Goal: Navigation & Orientation: Find specific page/section

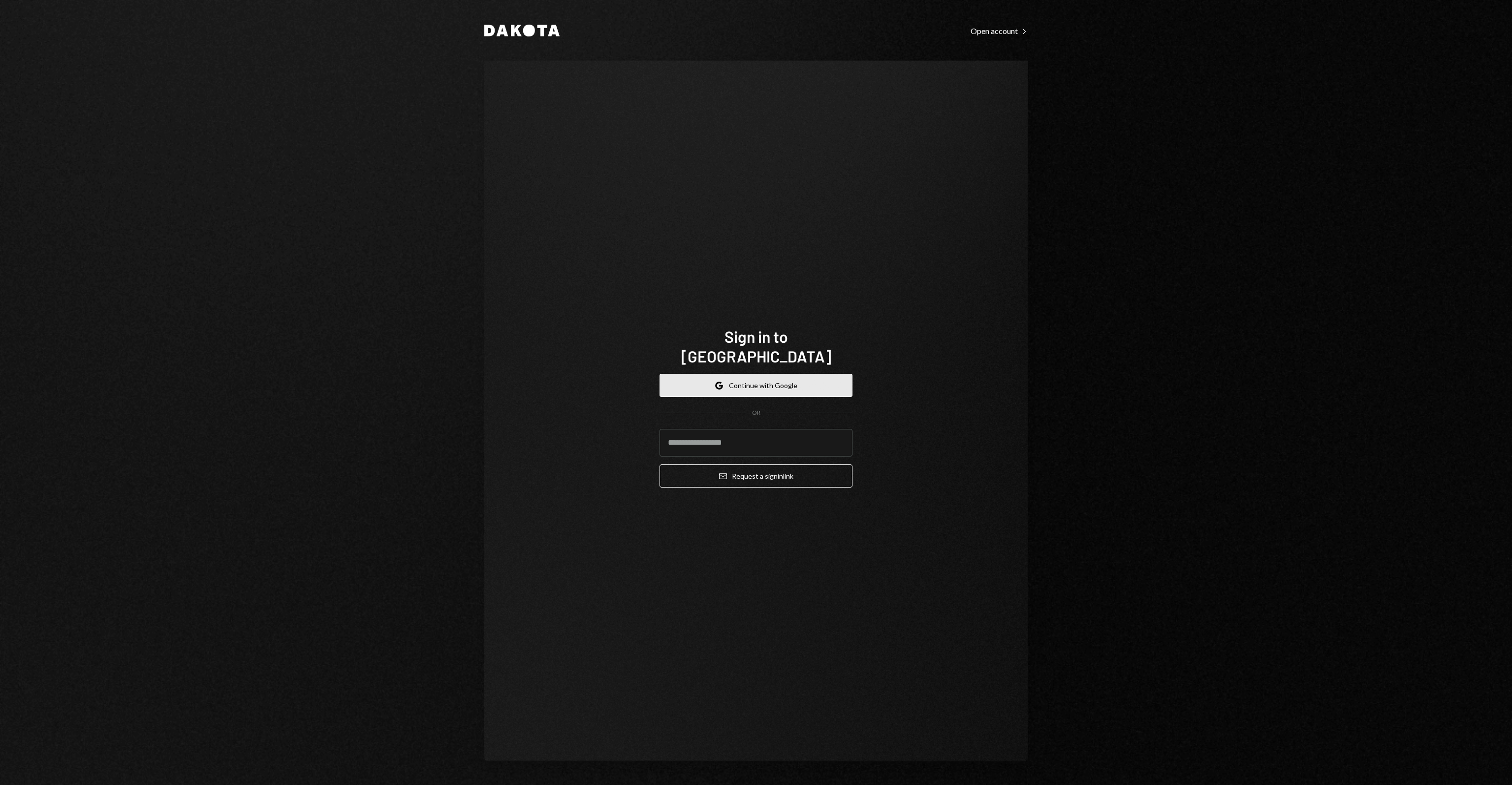
click at [746, 379] on button "Google Continue with Google" at bounding box center [756, 386] width 193 height 23
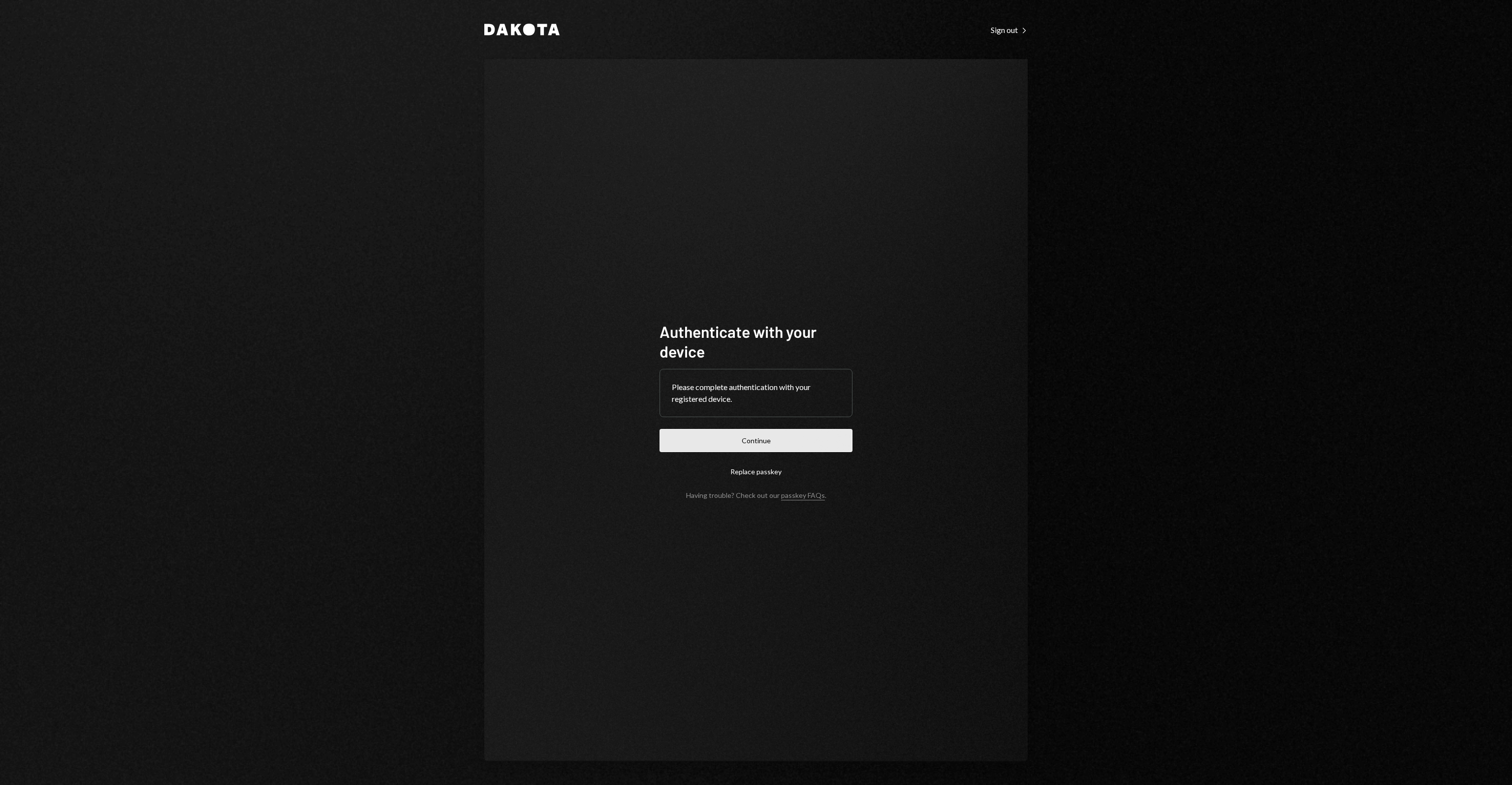
click at [764, 444] on button "Continue" at bounding box center [756, 441] width 193 height 23
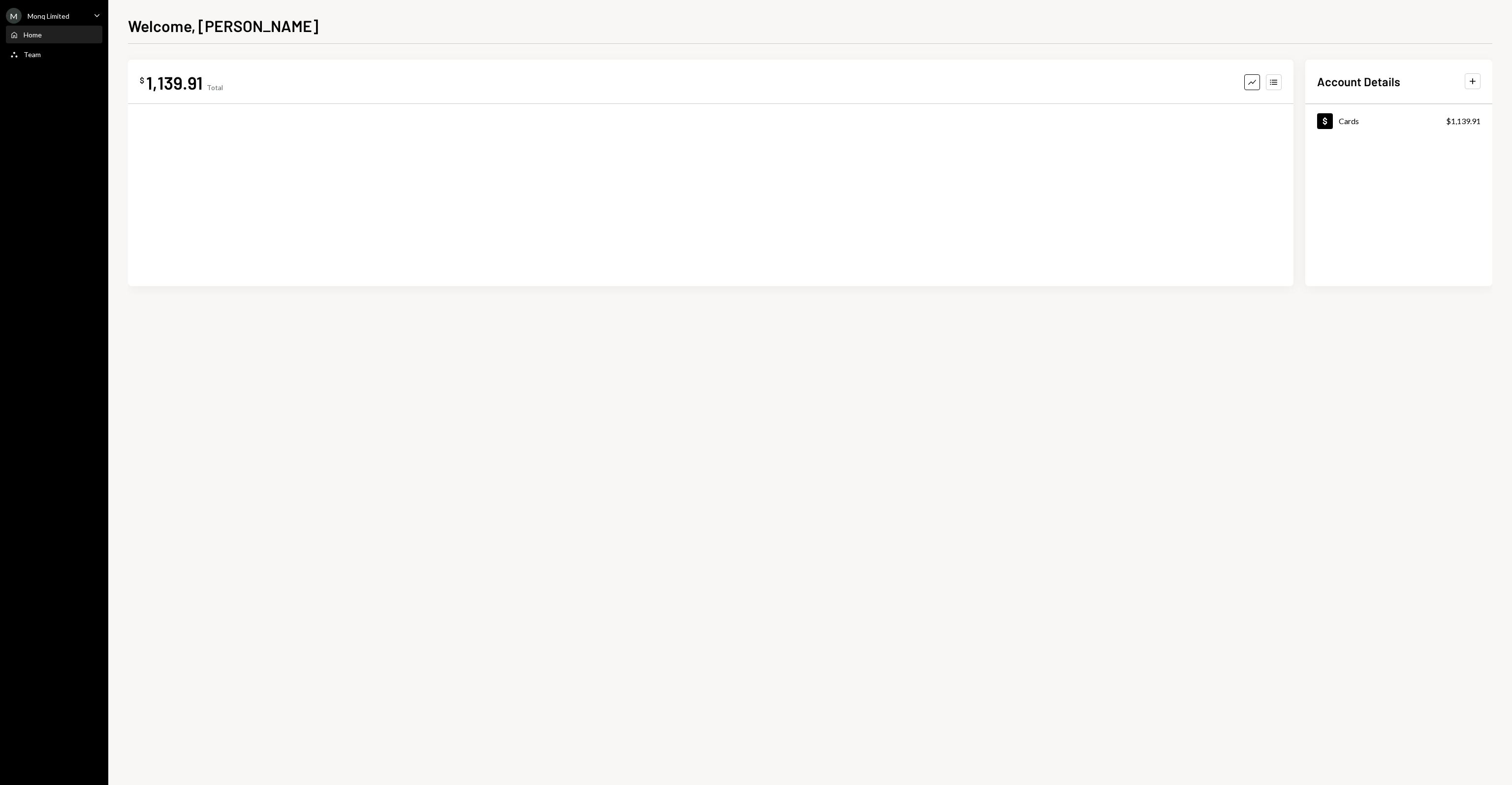
click at [177, 85] on div "1,139.91" at bounding box center [174, 83] width 57 height 22
click at [68, 48] on div "Team Team" at bounding box center [54, 54] width 88 height 17
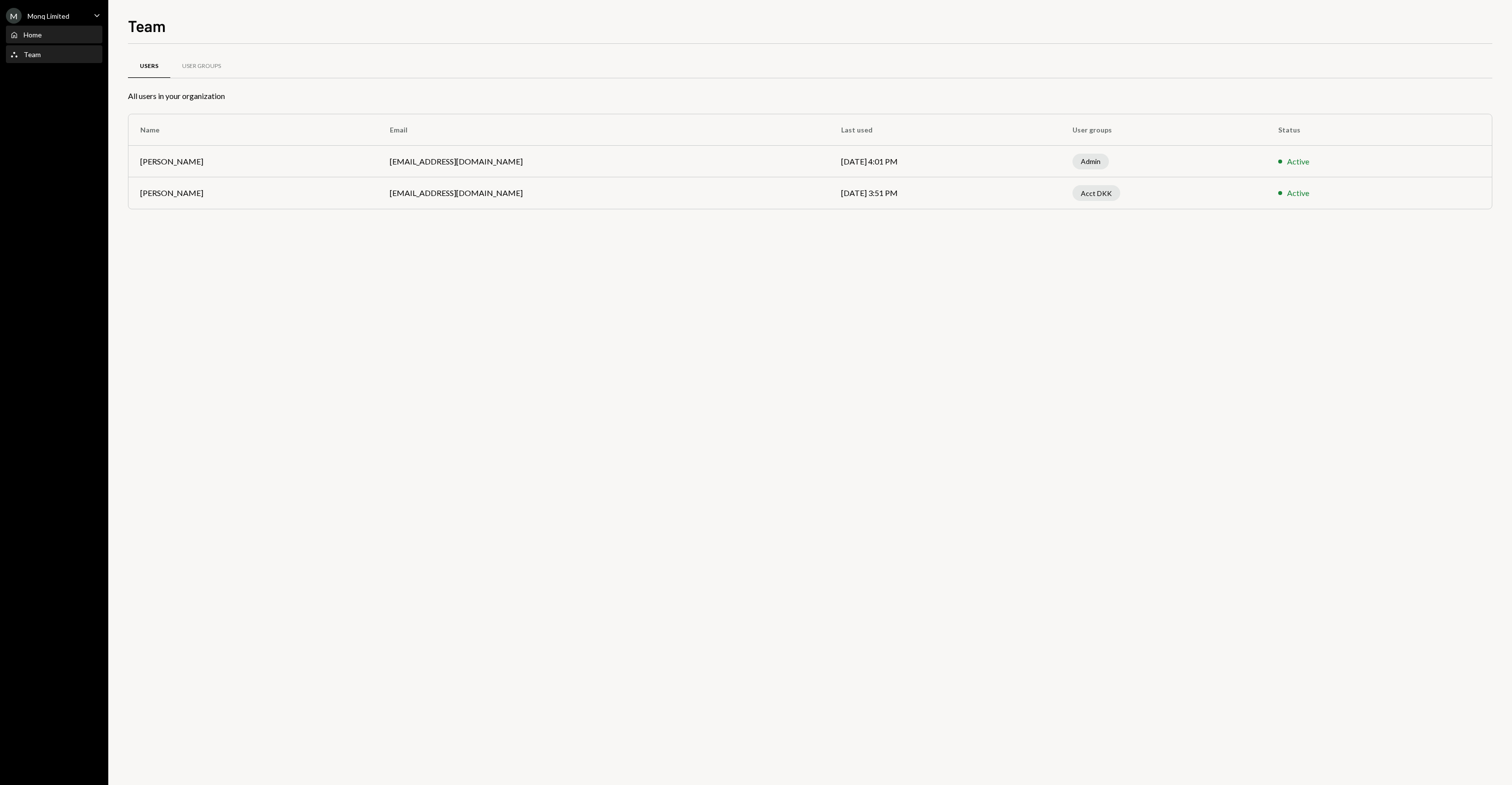
click at [67, 33] on div "Home Home" at bounding box center [54, 34] width 88 height 9
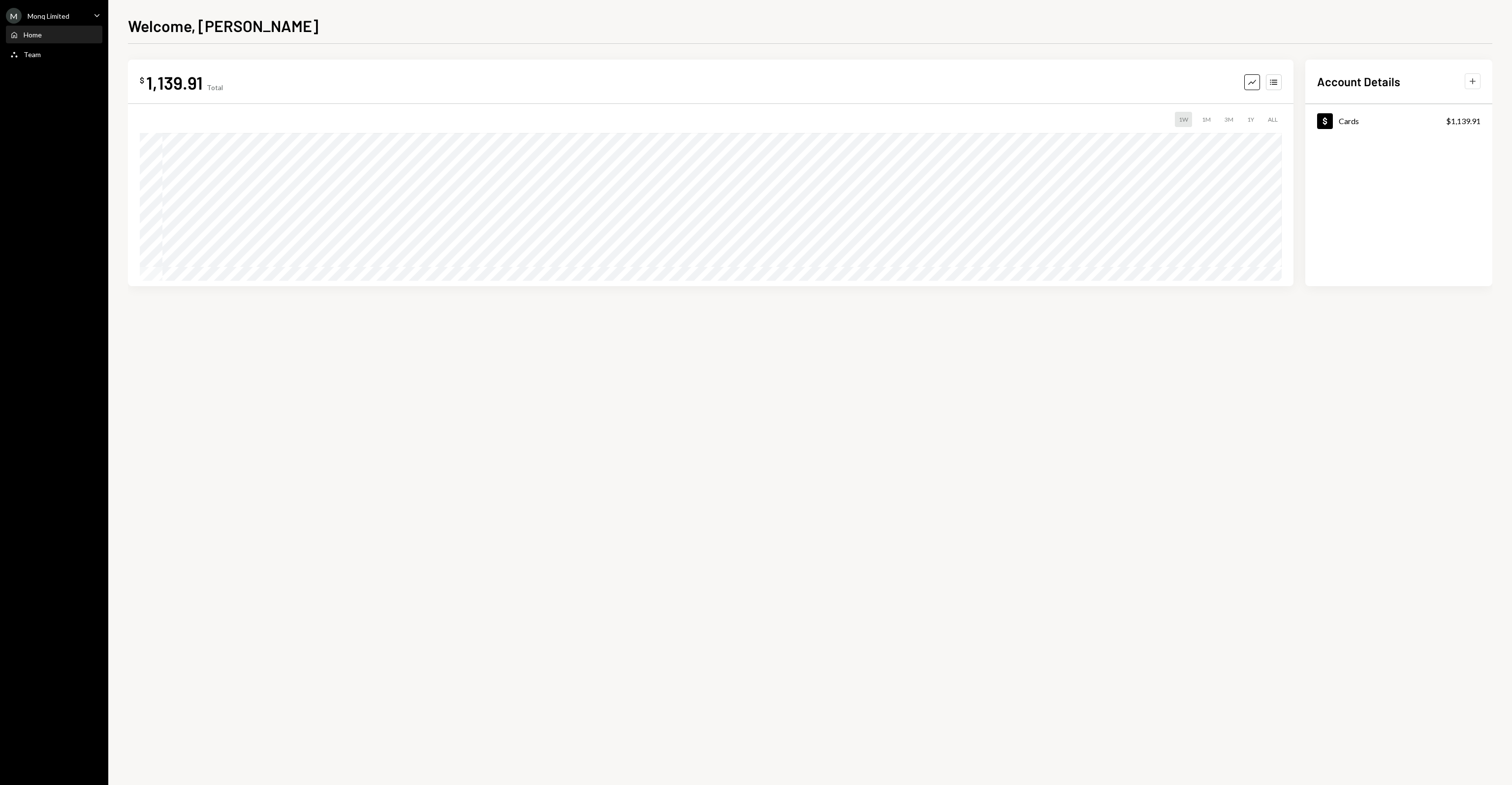
click at [1473, 86] on button "Plus" at bounding box center [1472, 81] width 16 height 16
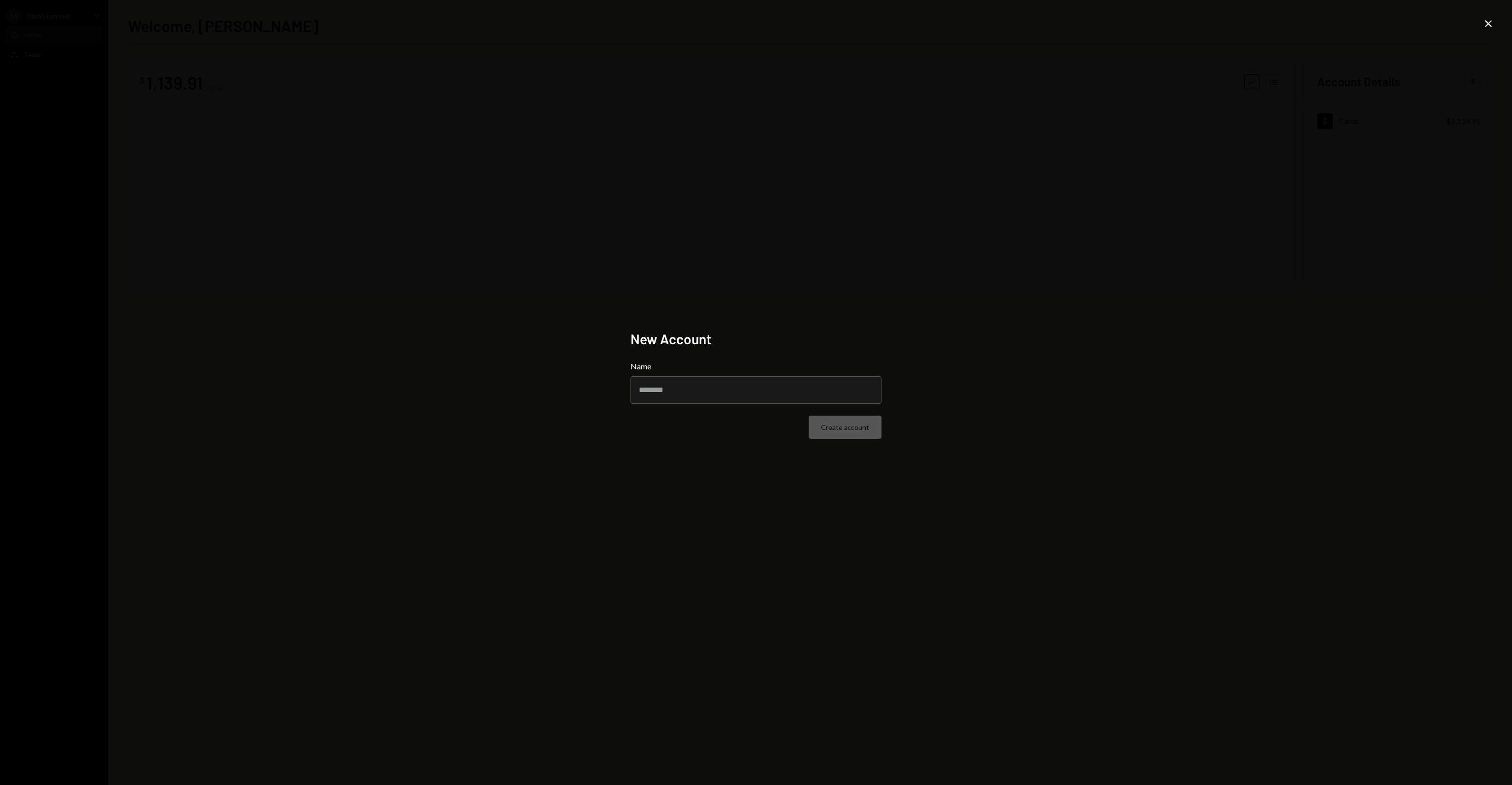
click at [1489, 23] on icon at bounding box center [1489, 23] width 7 height 7
